Goal: Information Seeking & Learning: Learn about a topic

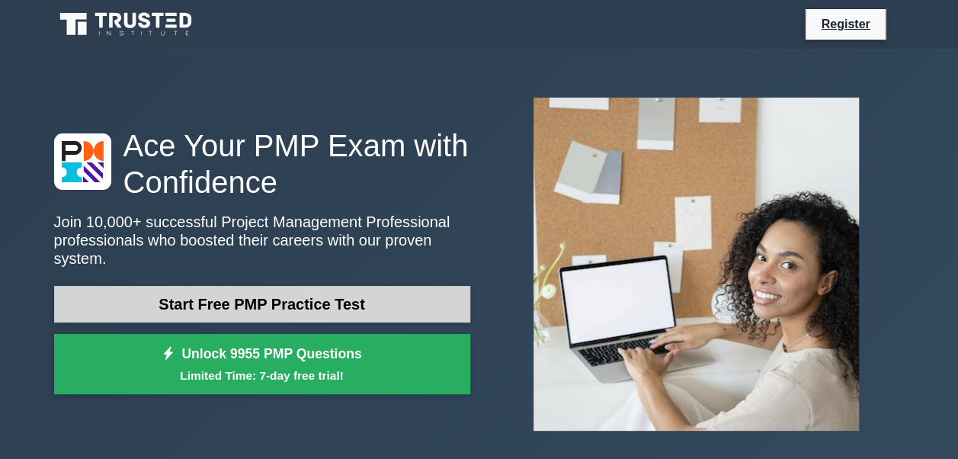
click at [278, 293] on link "Start Free PMP Practice Test" at bounding box center [262, 304] width 416 height 37
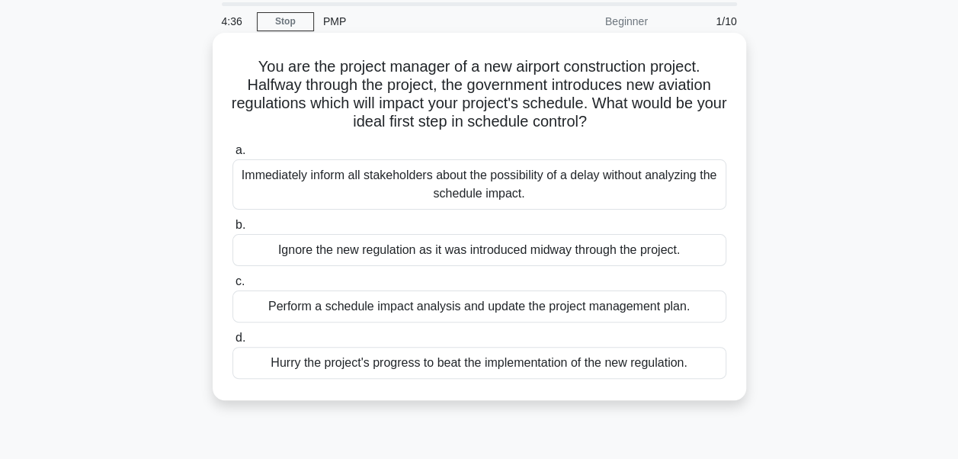
scroll to position [76, 0]
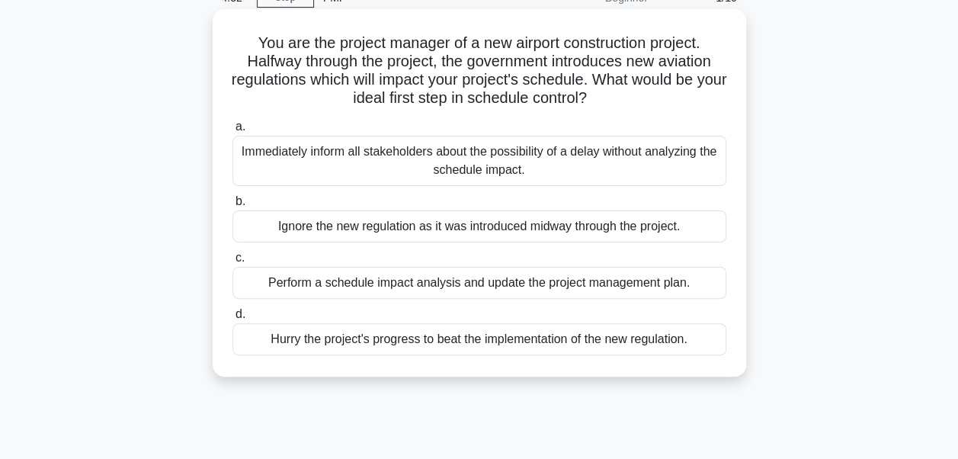
click at [373, 280] on div "Perform a schedule impact analysis and update the project management plan." at bounding box center [479, 283] width 494 height 32
click at [232, 263] on input "c. Perform a schedule impact analysis and update the project management plan." at bounding box center [232, 258] width 0 height 10
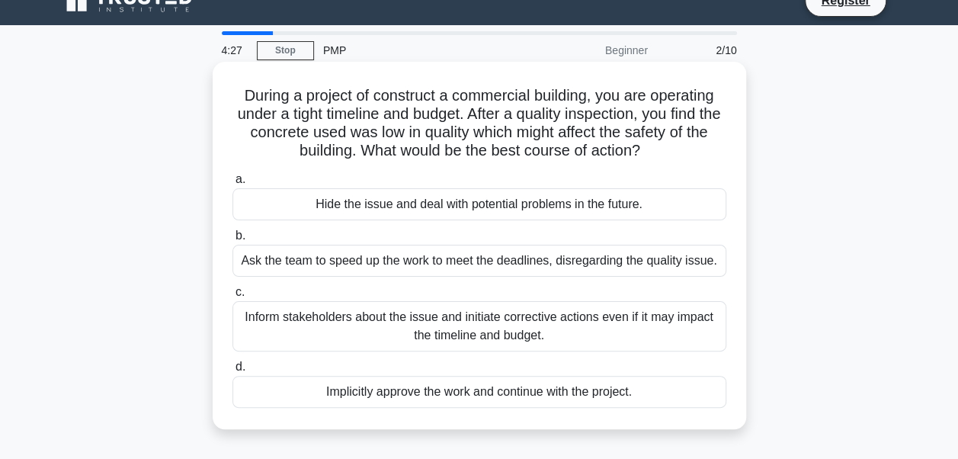
scroll to position [0, 0]
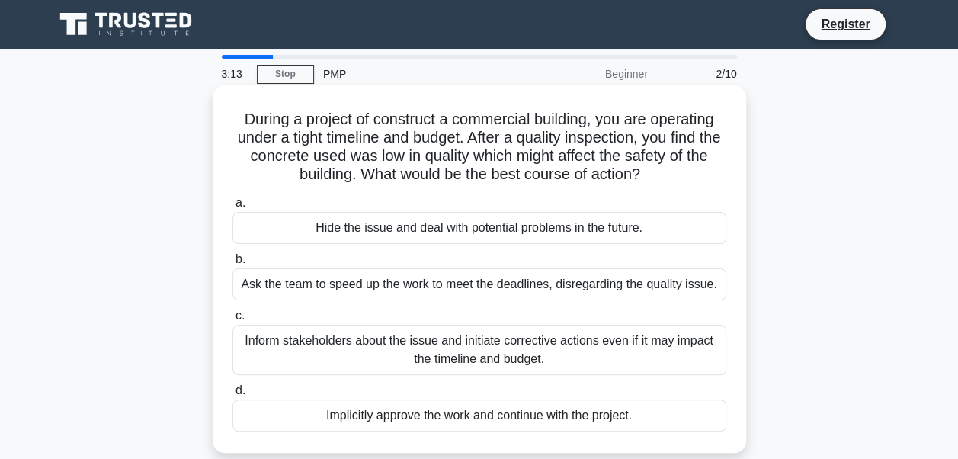
click at [414, 354] on div "Inform stakeholders about the issue and initiate corrective actions even if it …" at bounding box center [479, 350] width 494 height 50
click at [232, 321] on input "c. Inform stakeholders about the issue and initiate corrective actions even if …" at bounding box center [232, 316] width 0 height 10
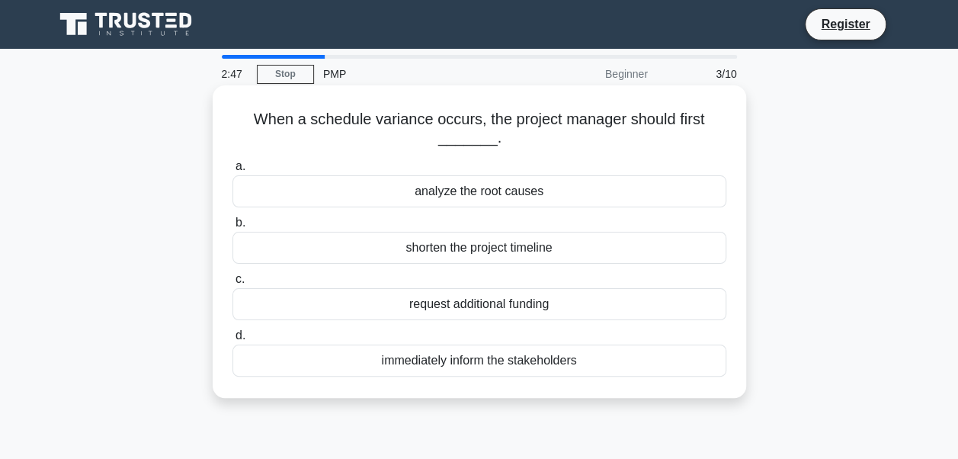
click at [494, 195] on div "analyze the root causes" at bounding box center [479, 191] width 494 height 32
click at [232, 171] on input "a. analyze the root causes" at bounding box center [232, 167] width 0 height 10
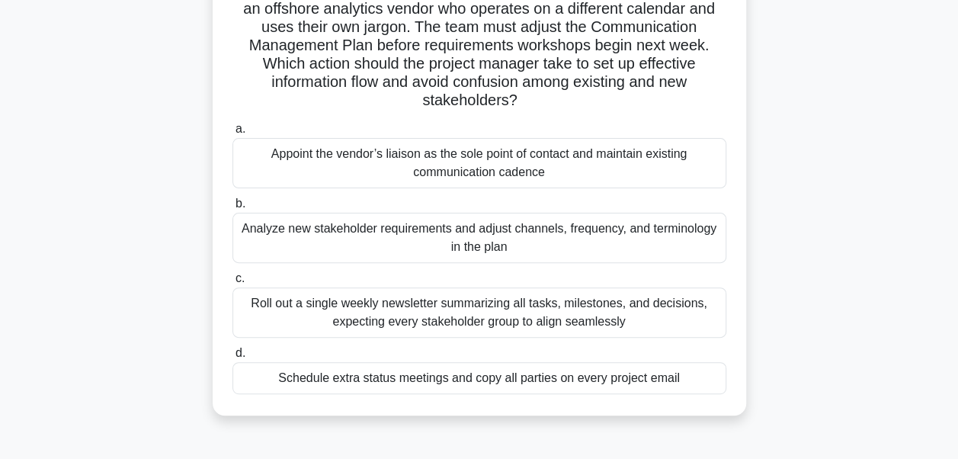
scroll to position [152, 0]
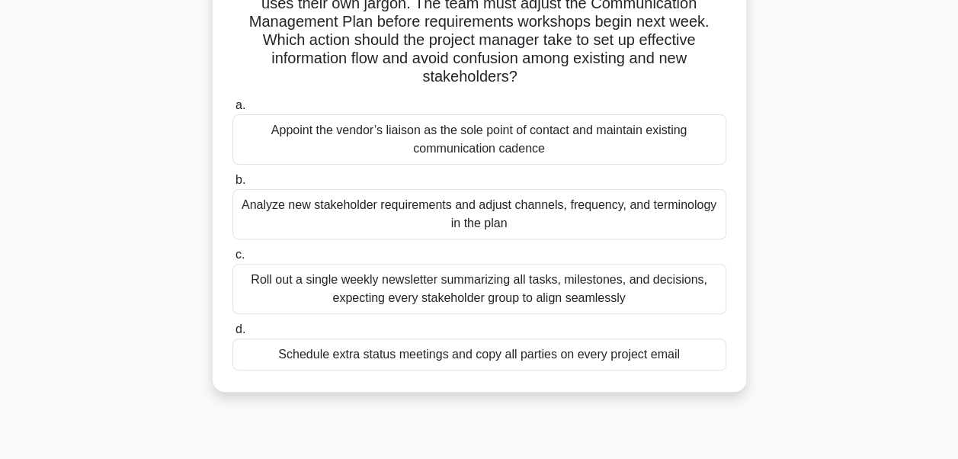
click at [493, 235] on div "Analyze new stakeholder requirements and adjust channels, frequency, and termin…" at bounding box center [479, 214] width 494 height 50
click at [232, 185] on input "b. Analyze new stakeholder requirements and adjust channels, frequency, and ter…" at bounding box center [232, 180] width 0 height 10
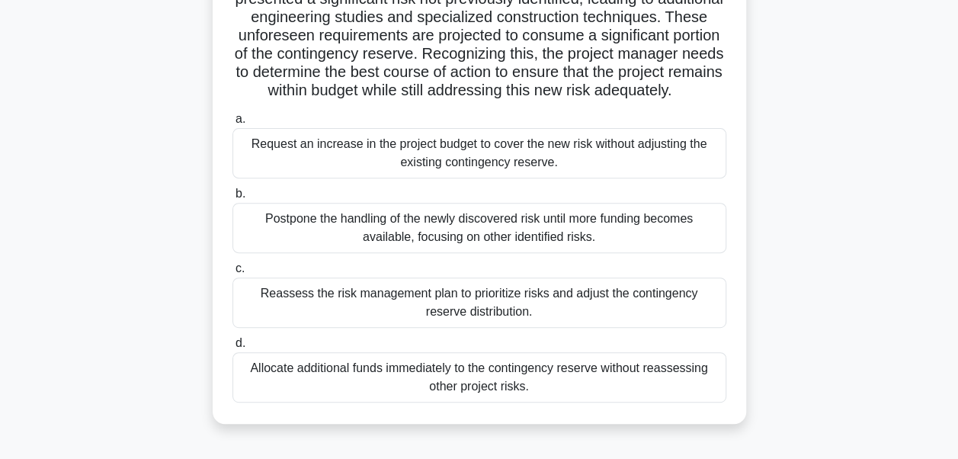
scroll to position [229, 0]
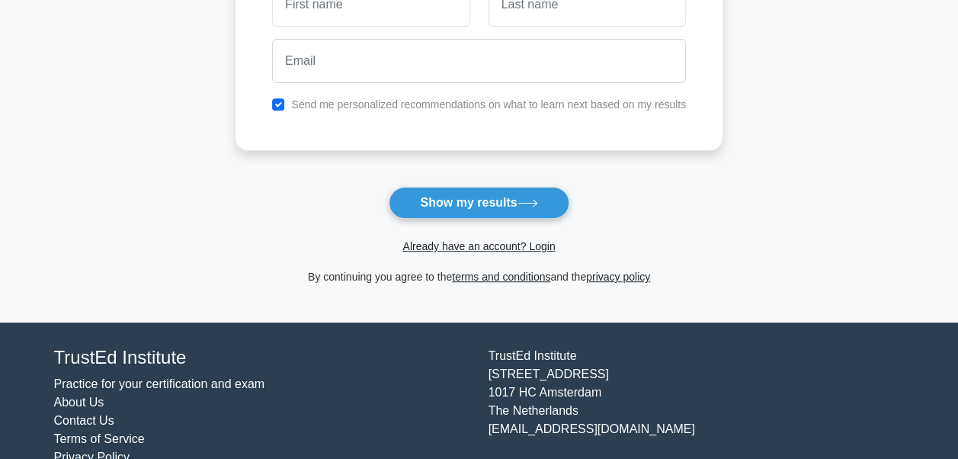
scroll to position [305, 0]
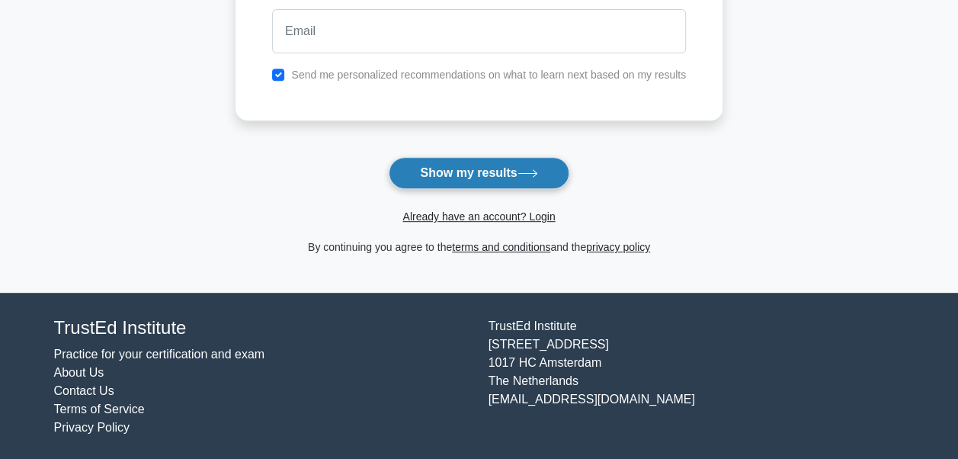
click at [445, 169] on button "Show my results" at bounding box center [479, 173] width 180 height 32
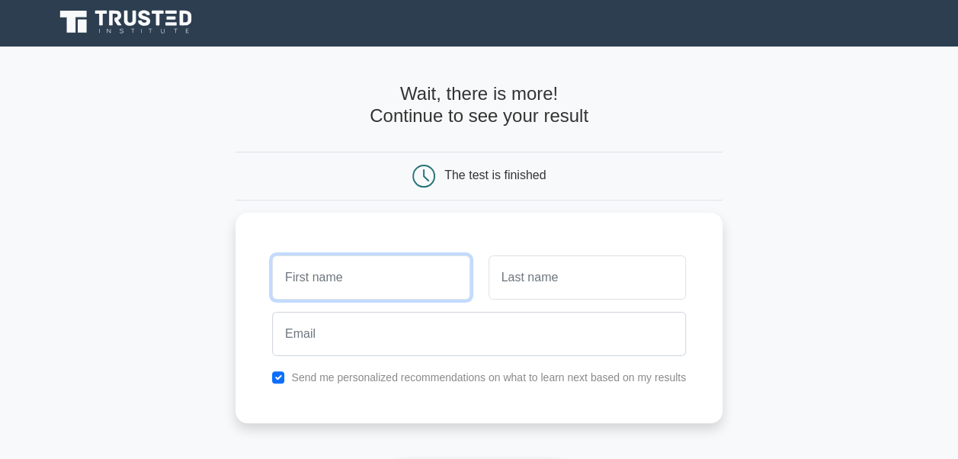
scroll to position [0, 0]
